Goal: Task Accomplishment & Management: Use online tool/utility

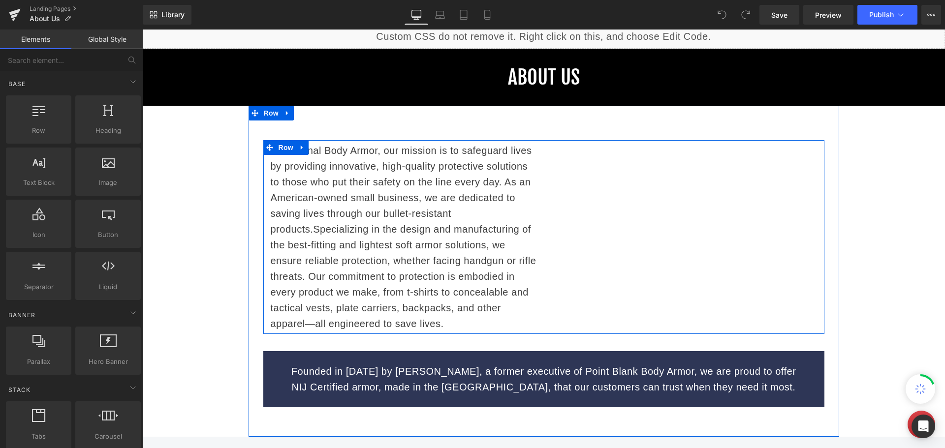
scroll to position [148, 0]
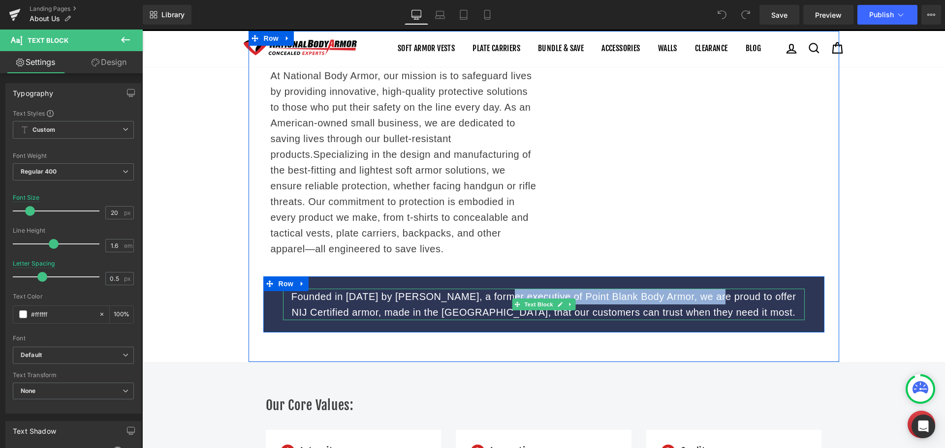
drag, startPoint x: 700, startPoint y: 299, endPoint x: 505, endPoint y: 305, distance: 195.4
click at [491, 296] on p "Founded in January 2018 by Dave Goldberg, a former executive of Point Blank Bod…" at bounding box center [543, 304] width 521 height 31
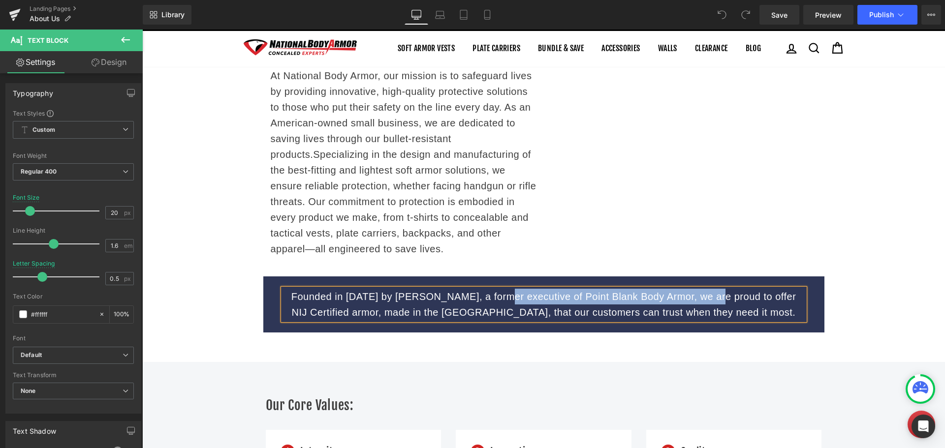
click at [695, 299] on p "Founded in January 2018 by Dave Goldberg, a former executive of Point Blank Bod…" at bounding box center [543, 304] width 521 height 31
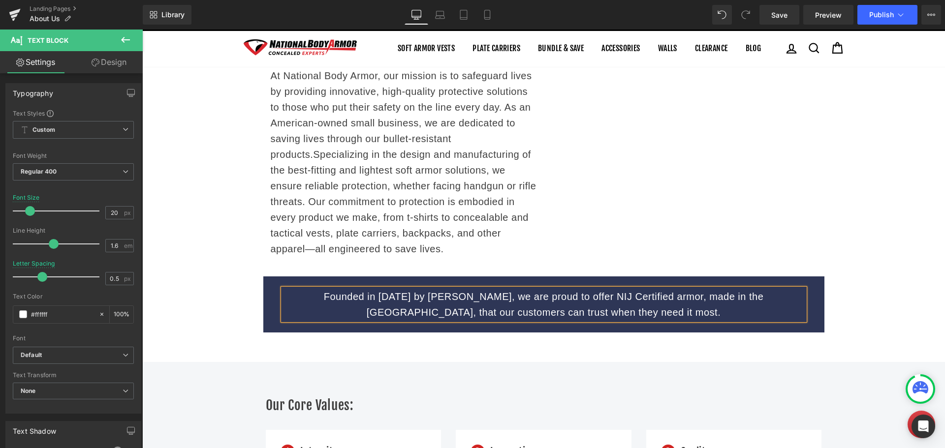
click at [662, 308] on p "Founded in January 2018 by Dave Goldberg, we are proud to offer NIJ Certified a…" at bounding box center [543, 304] width 521 height 31
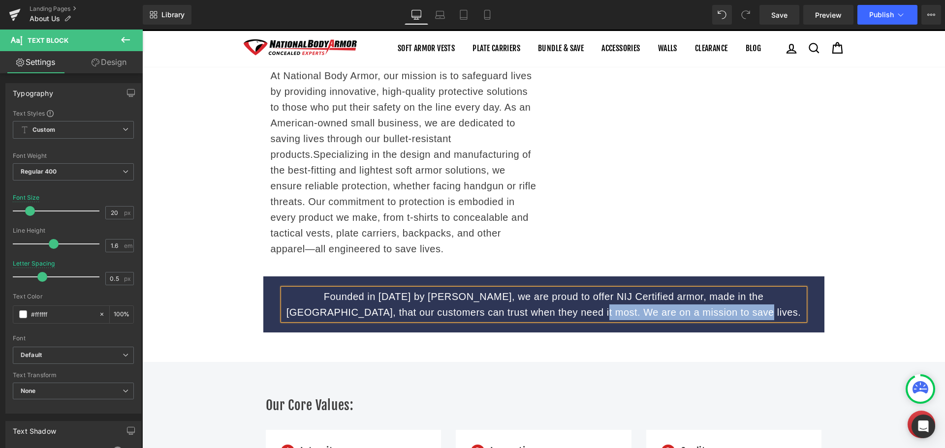
drag, startPoint x: 724, startPoint y: 312, endPoint x: 564, endPoint y: 315, distance: 160.4
click at [564, 315] on p "Founded in January 2018 by Dave Goldberg, we are proud to offer NIJ Certified a…" at bounding box center [543, 304] width 521 height 31
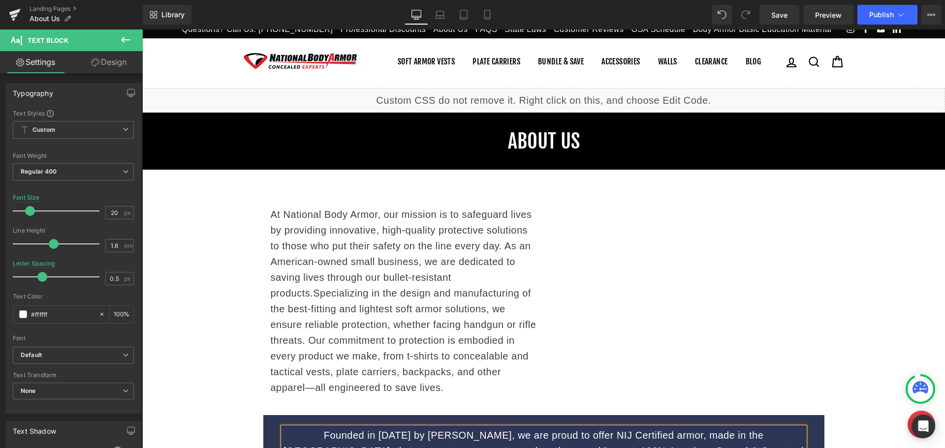
scroll to position [0, 0]
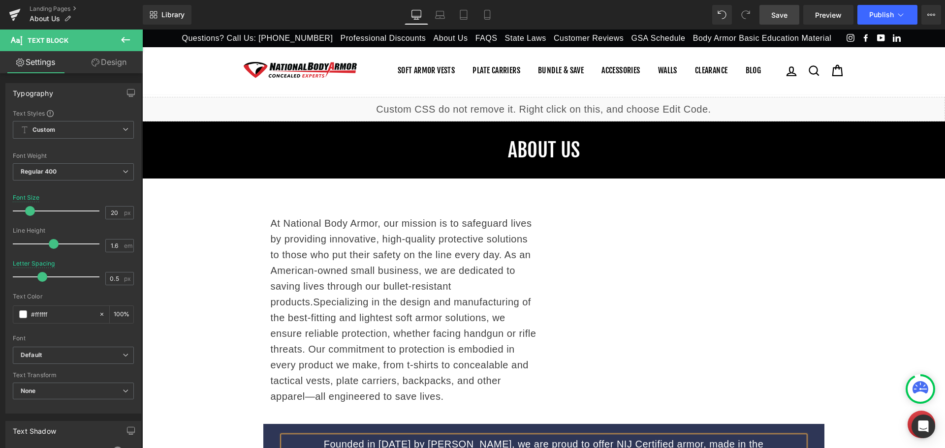
click at [782, 19] on span "Save" at bounding box center [779, 15] width 16 height 10
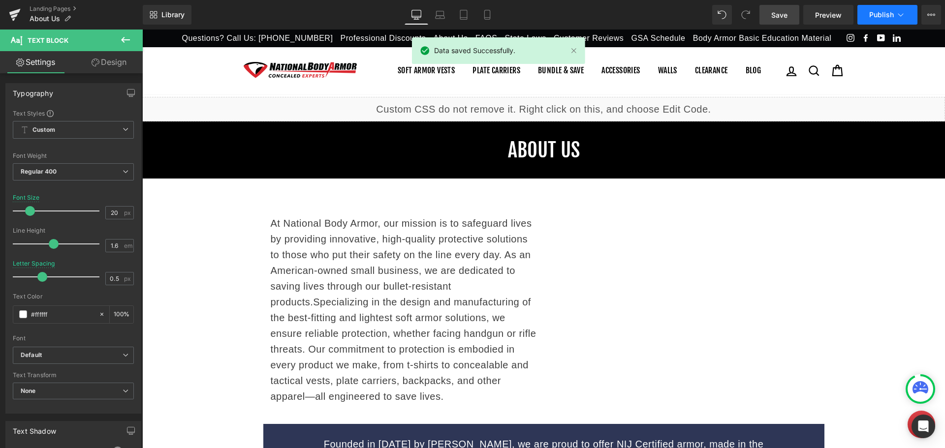
click at [886, 15] on span "Publish" at bounding box center [881, 15] width 25 height 8
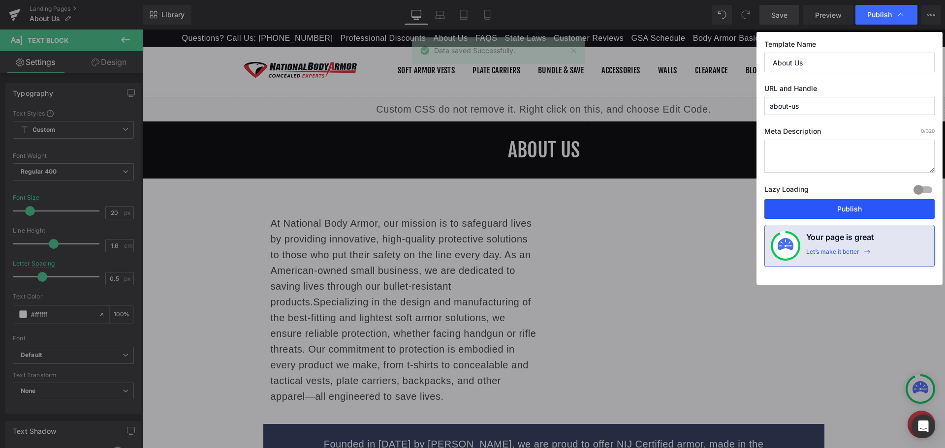
click at [837, 208] on button "Publish" at bounding box center [849, 209] width 170 height 20
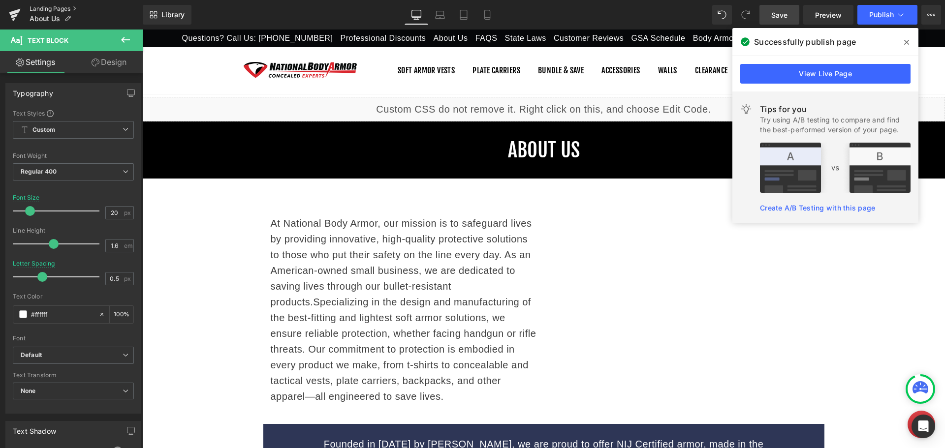
click at [53, 9] on link "Landing Pages" at bounding box center [86, 9] width 113 height 8
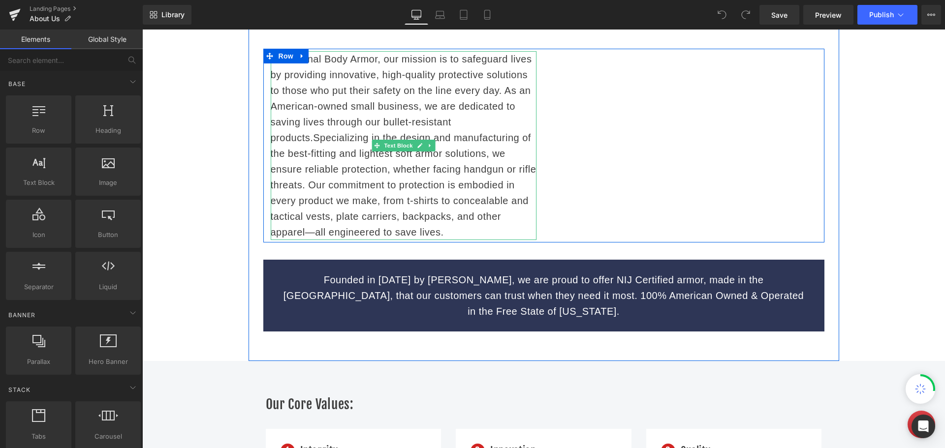
scroll to position [197, 0]
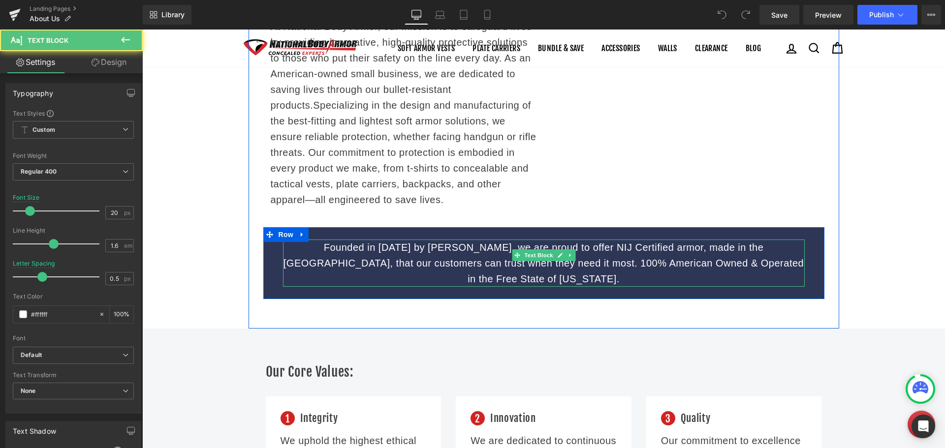
click at [497, 263] on p "Founded in [DATE] by [PERSON_NAME], we are proud to offer NIJ Certified armor, …" at bounding box center [543, 263] width 521 height 47
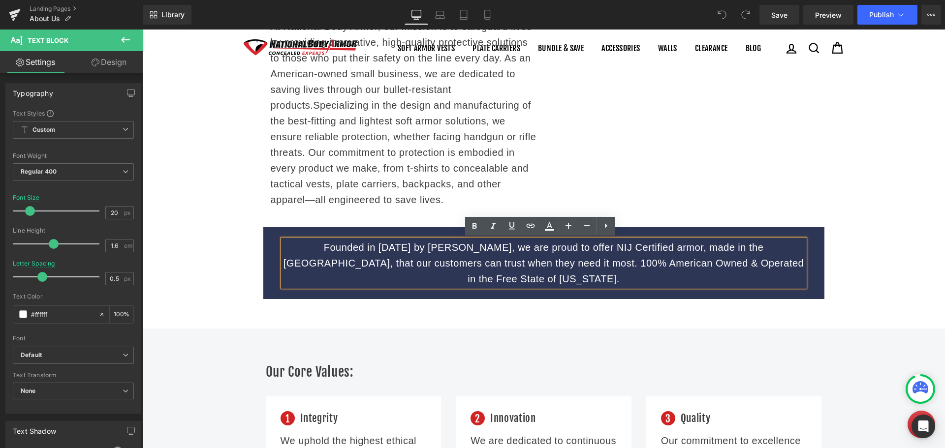
click at [497, 263] on p "Founded in [DATE] by [PERSON_NAME], we are proud to offer NIJ Certified armor, …" at bounding box center [543, 263] width 521 height 47
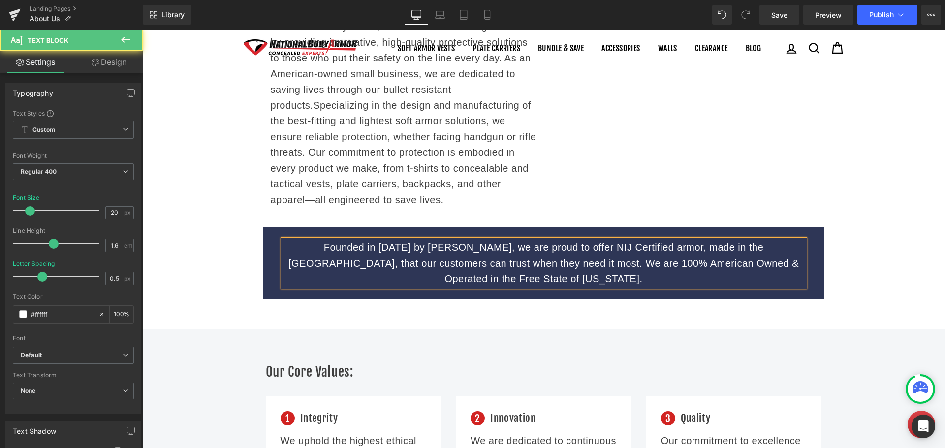
click at [701, 271] on p "Founded in [DATE] by [PERSON_NAME], we are proud to offer NIJ Certified armor, …" at bounding box center [543, 263] width 521 height 47
click at [348, 265] on p "Founded in [DATE] by [PERSON_NAME], we are proud to offer NIJ Certified armor, …" at bounding box center [543, 263] width 521 height 47
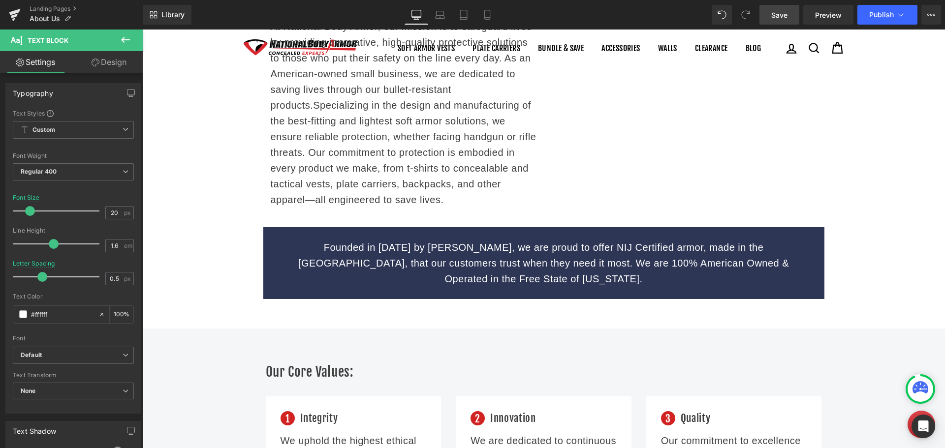
click at [780, 18] on span "Save" at bounding box center [779, 15] width 16 height 10
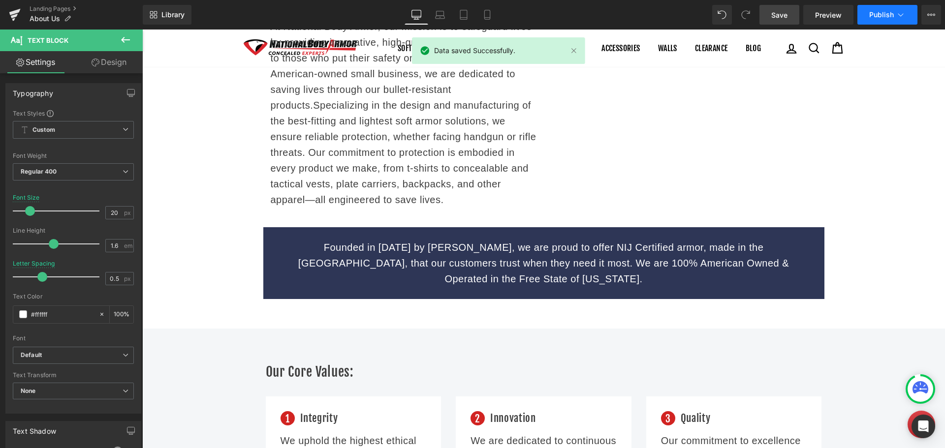
click at [882, 11] on span "Publish" at bounding box center [881, 15] width 25 height 8
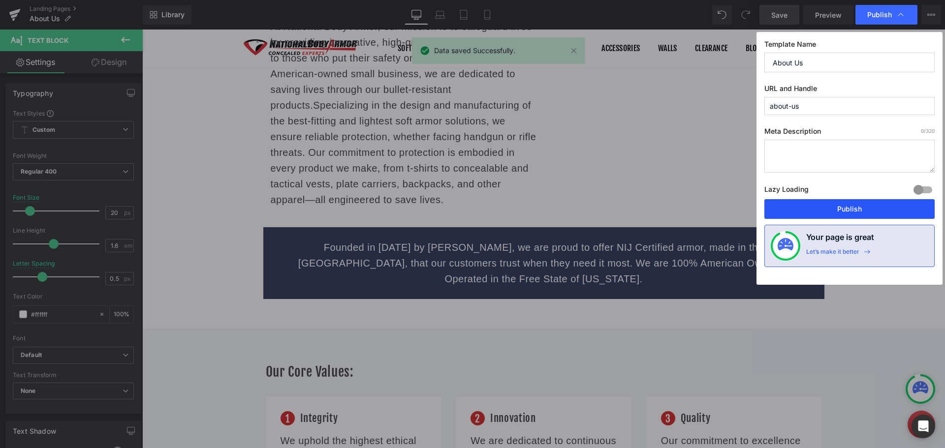
click at [860, 208] on button "Publish" at bounding box center [849, 209] width 170 height 20
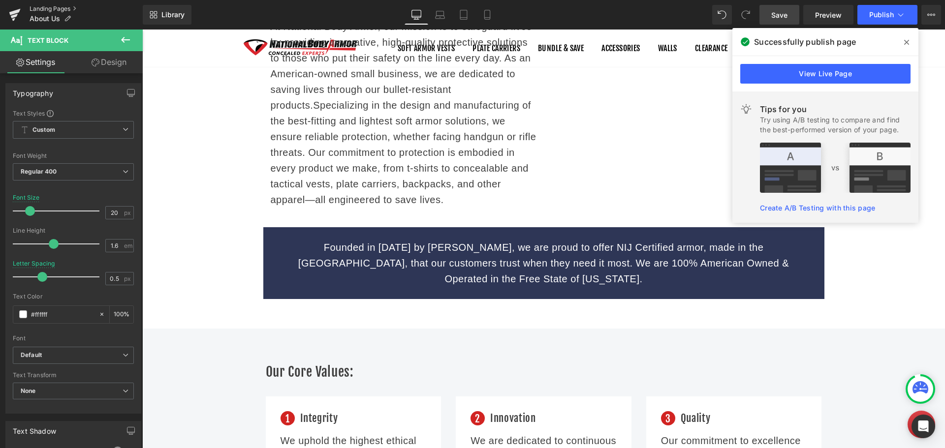
click at [53, 8] on link "Landing Pages" at bounding box center [86, 9] width 113 height 8
